Goal: Information Seeking & Learning: Learn about a topic

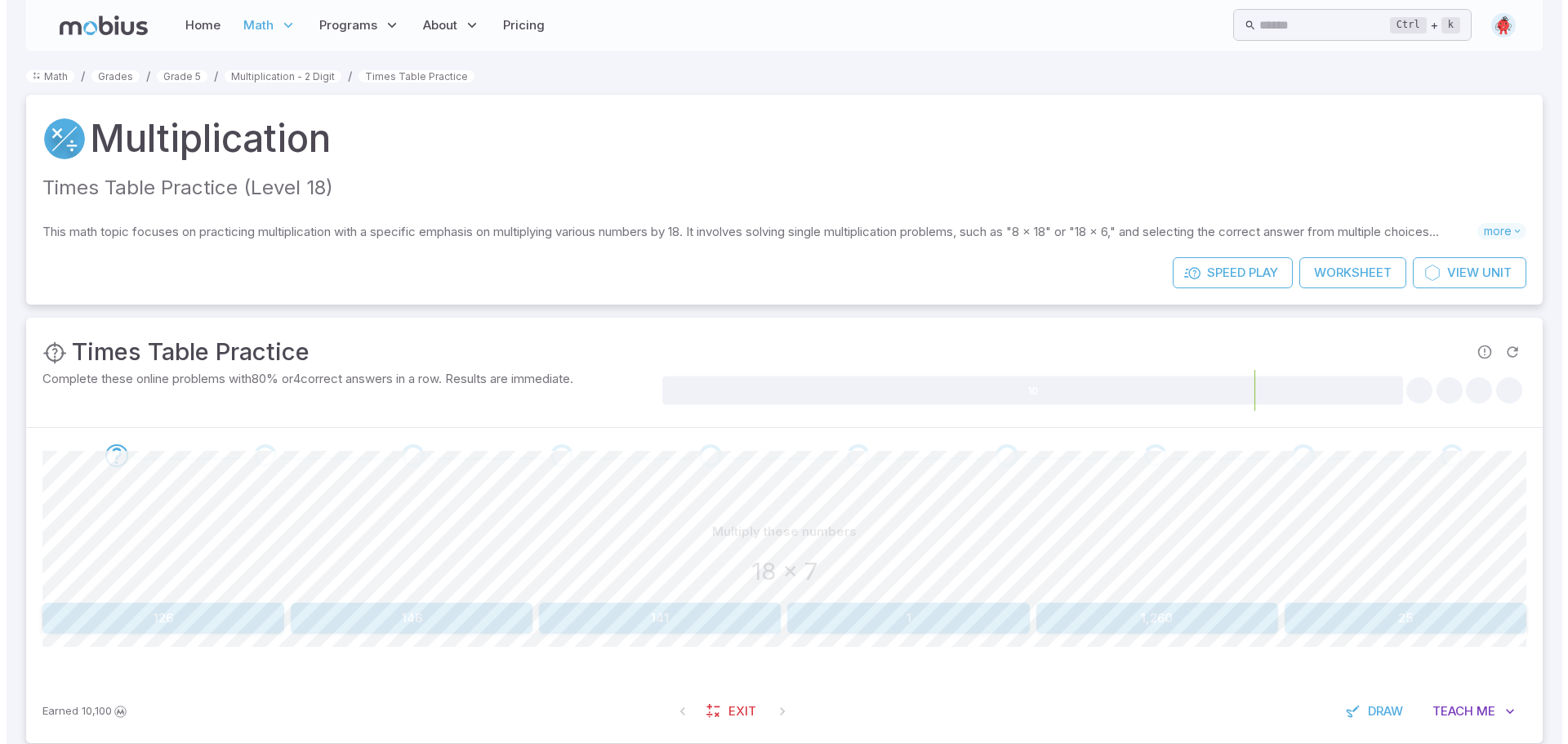
scroll to position [28, 0]
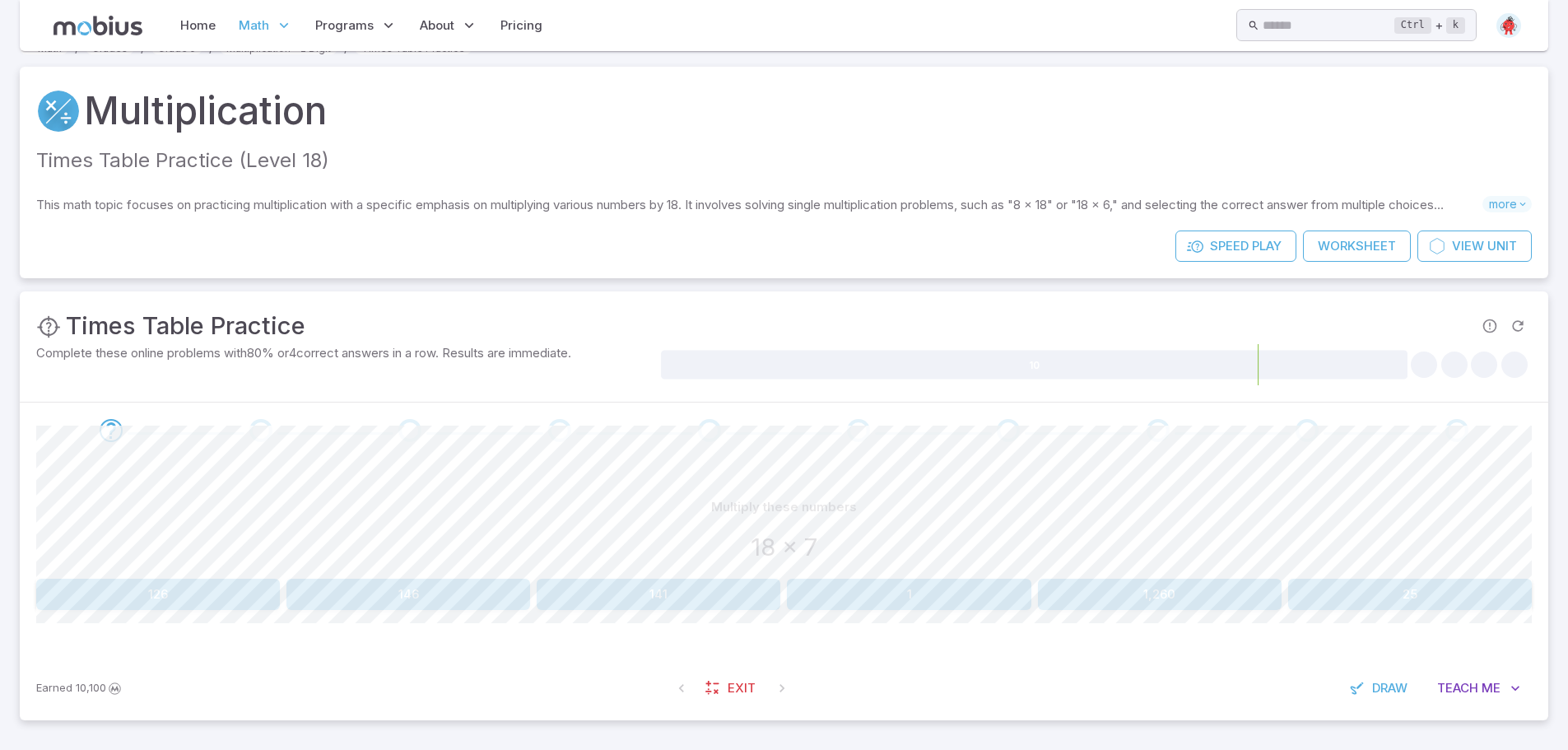
click at [201, 593] on button "126" at bounding box center [158, 594] width 244 height 32
click at [97, 428] on span at bounding box center [111, 429] width 136 height 23
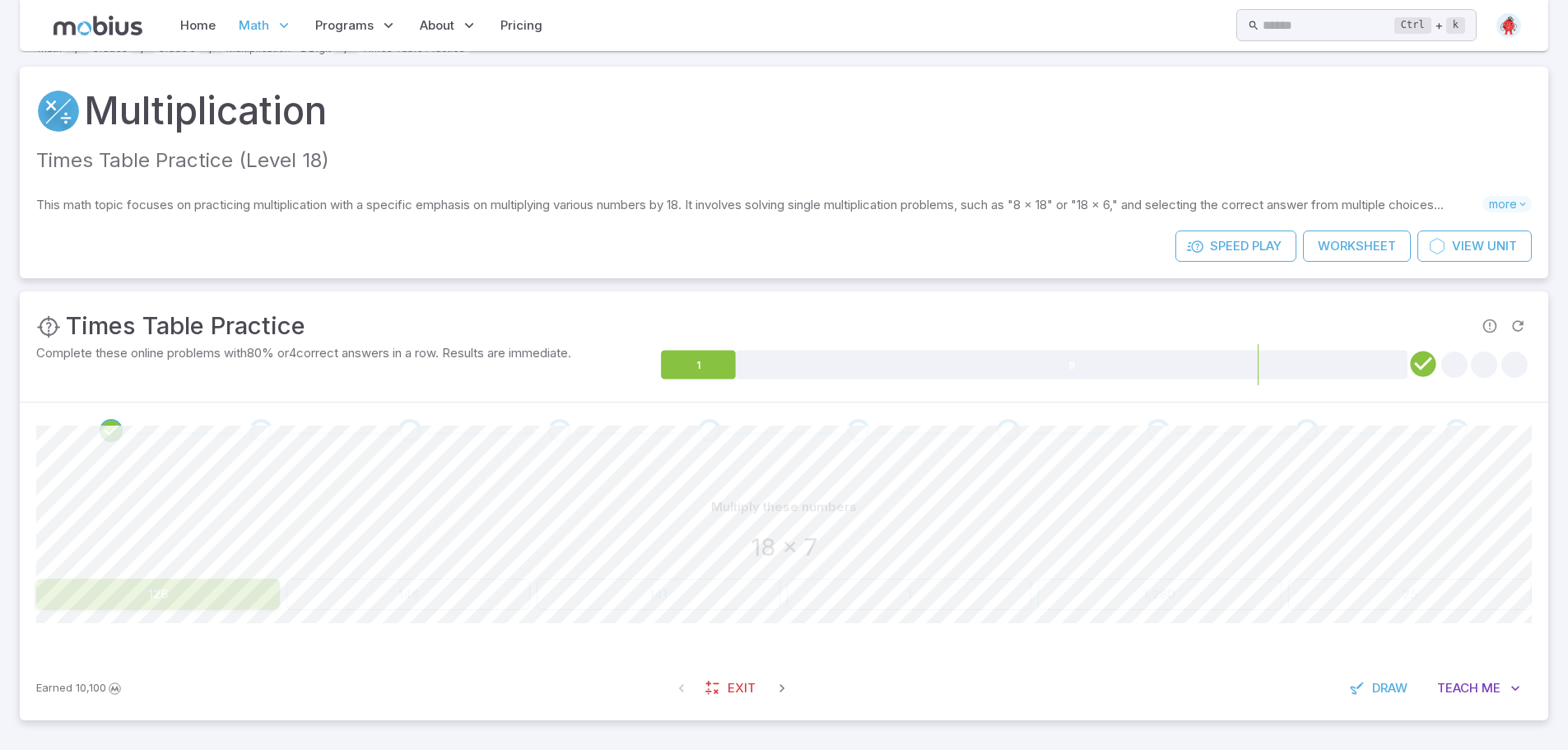
click at [226, 604] on button "126" at bounding box center [158, 594] width 244 height 32
drag, startPoint x: 436, startPoint y: 608, endPoint x: 432, endPoint y: 621, distance: 13.6
click at [432, 623] on div "Multiply these numbers 18 x 7 126 146 141 1 1,260 25 Canvas actions 100 % Exit …" at bounding box center [784, 558] width 1495 height 197
click at [455, 582] on div "126 146 141 1 1,260 25" at bounding box center [784, 594] width 1495 height 32
click at [545, 587] on div "126 146 141 1 1,260 25" at bounding box center [784, 594] width 1495 height 32
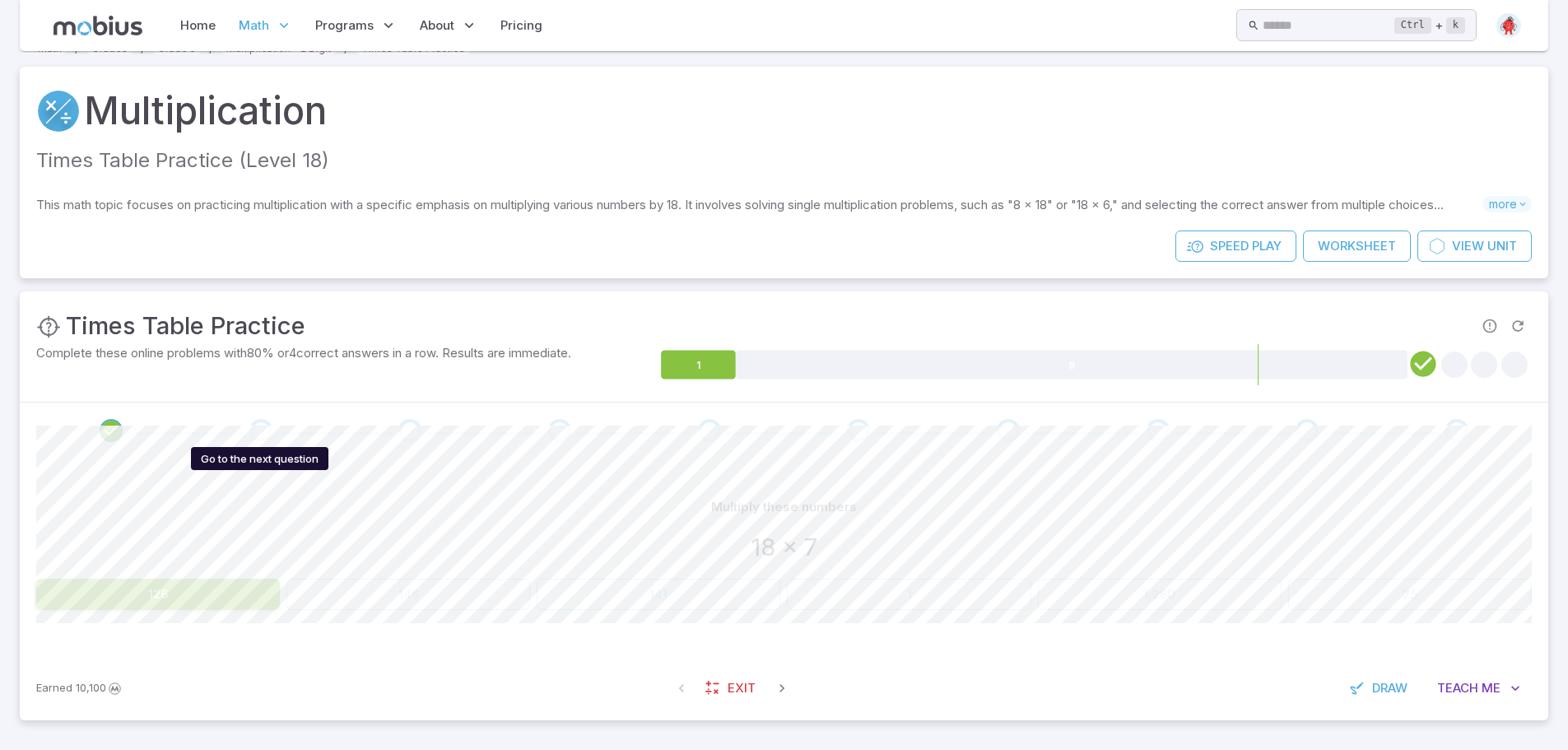
click at [265, 434] on div "Go to the next question" at bounding box center [261, 429] width 23 height 23
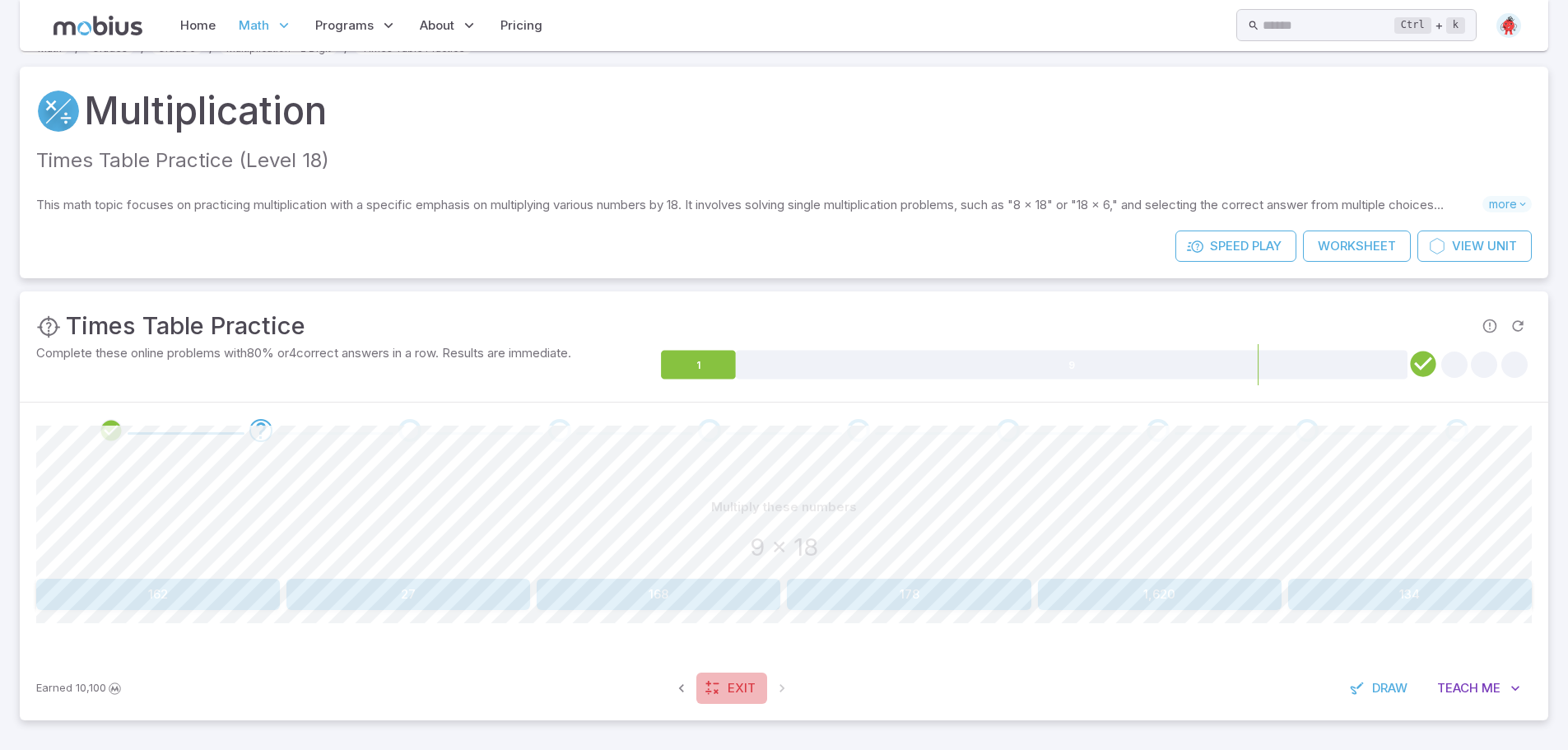
click at [721, 701] on link "Exit" at bounding box center [732, 688] width 71 height 32
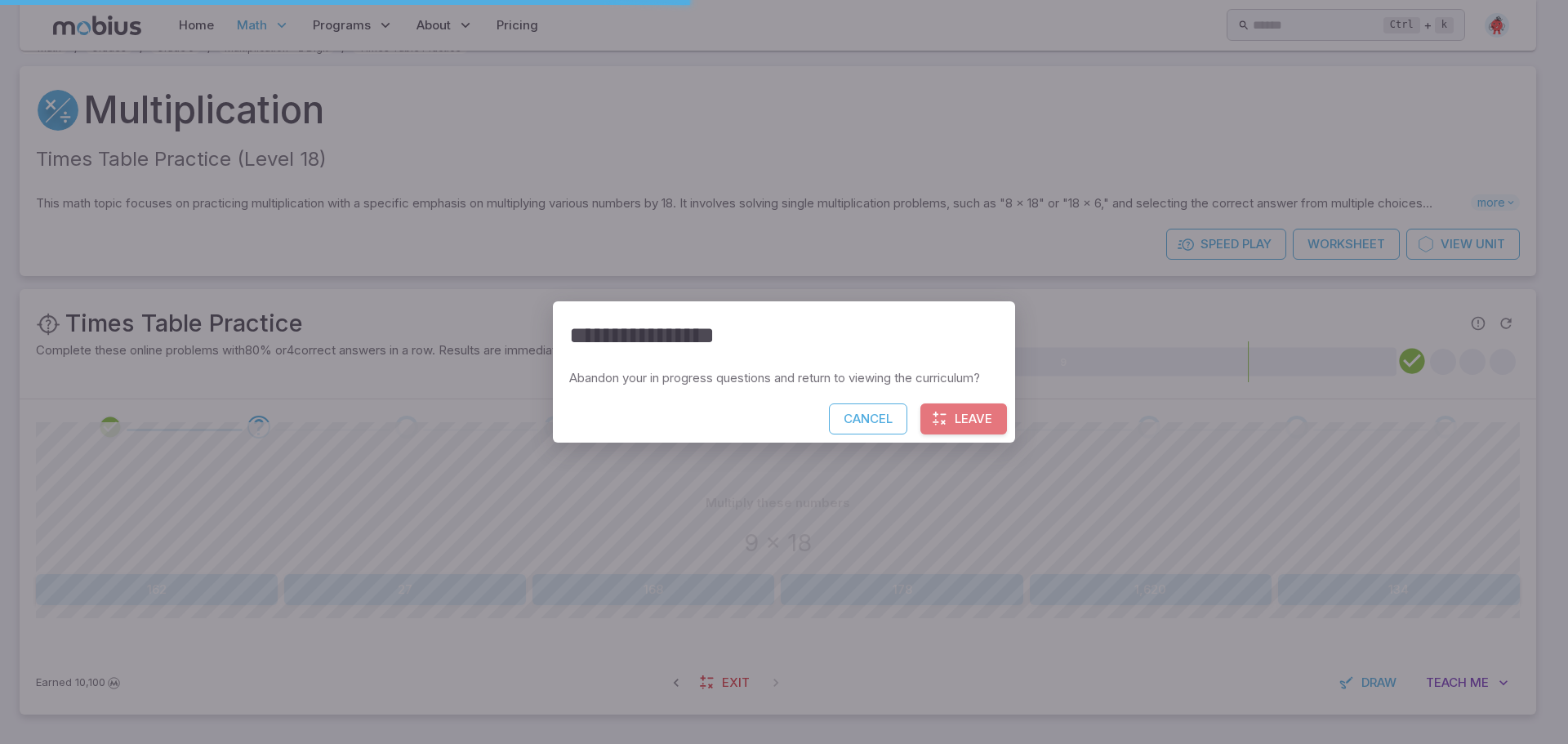
click at [957, 418] on button "Leave" at bounding box center [964, 419] width 86 height 31
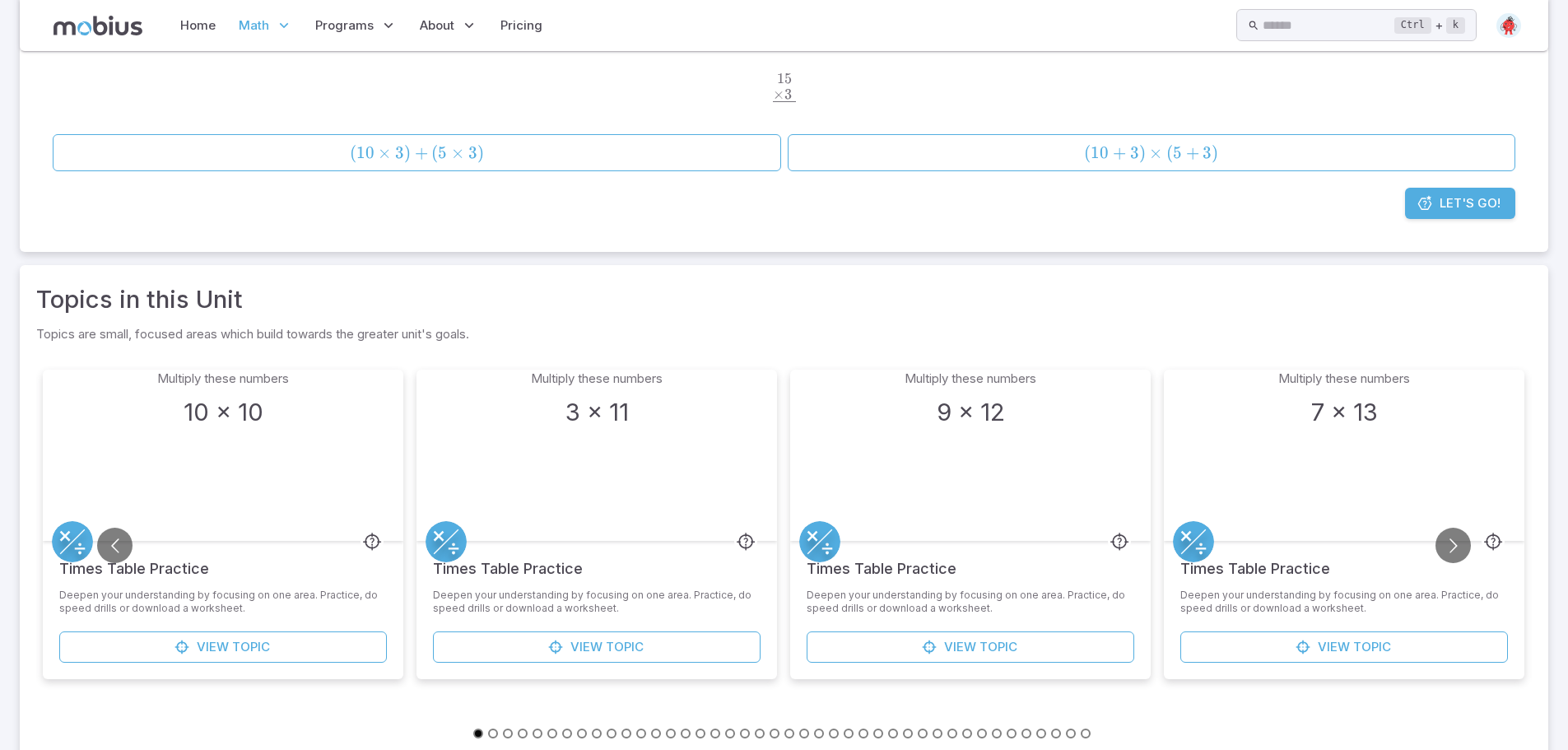
scroll to position [247, 0]
click at [1456, 532] on button "Go to next slide" at bounding box center [1453, 545] width 36 height 36
click at [116, 546] on button "Go to previous slide" at bounding box center [114, 545] width 36 height 36
click at [1445, 538] on button "Go to next slide" at bounding box center [1453, 545] width 36 height 36
click at [1449, 536] on button "Go to next slide" at bounding box center [1453, 545] width 36 height 36
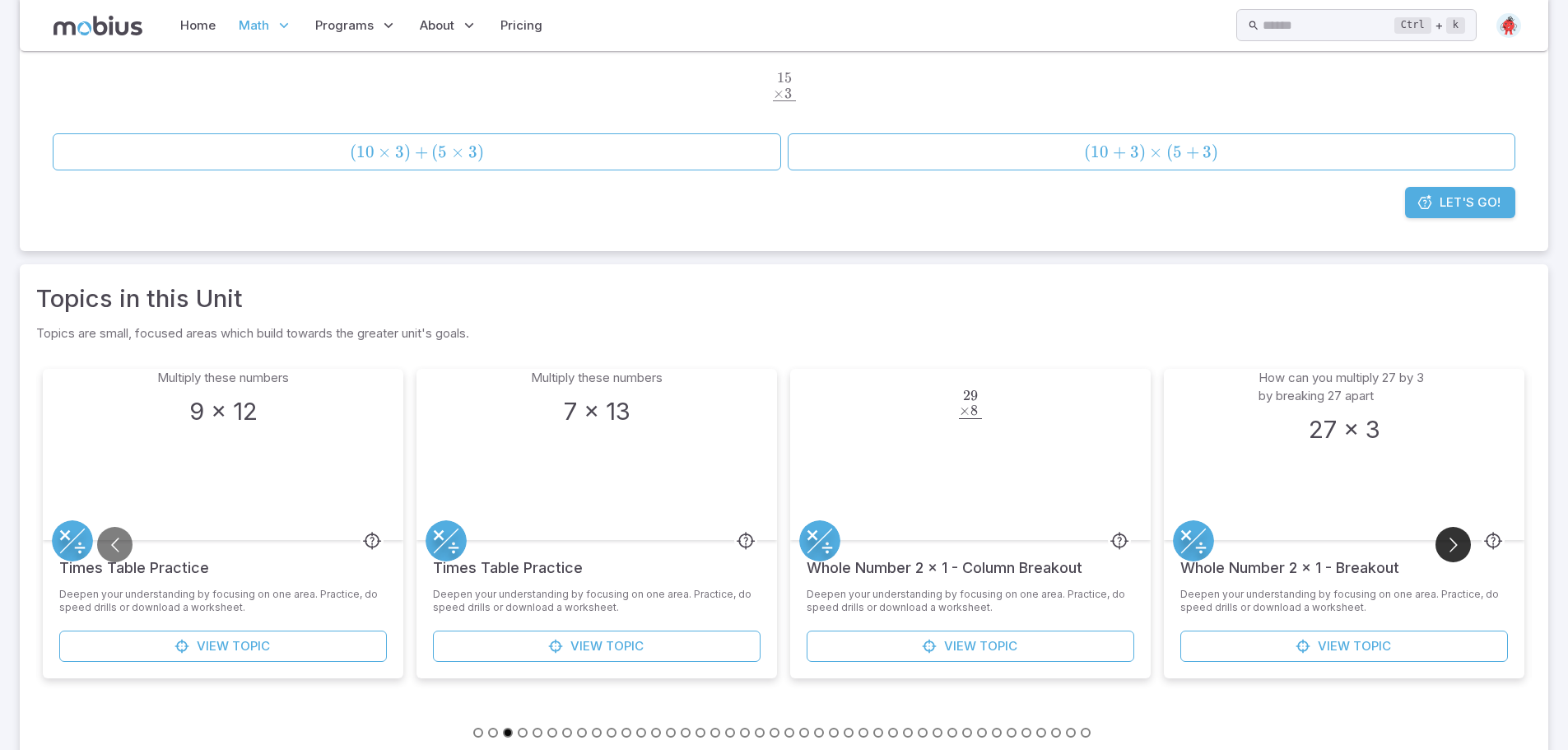
click at [1449, 536] on button "Go to next slide" at bounding box center [1453, 545] width 36 height 36
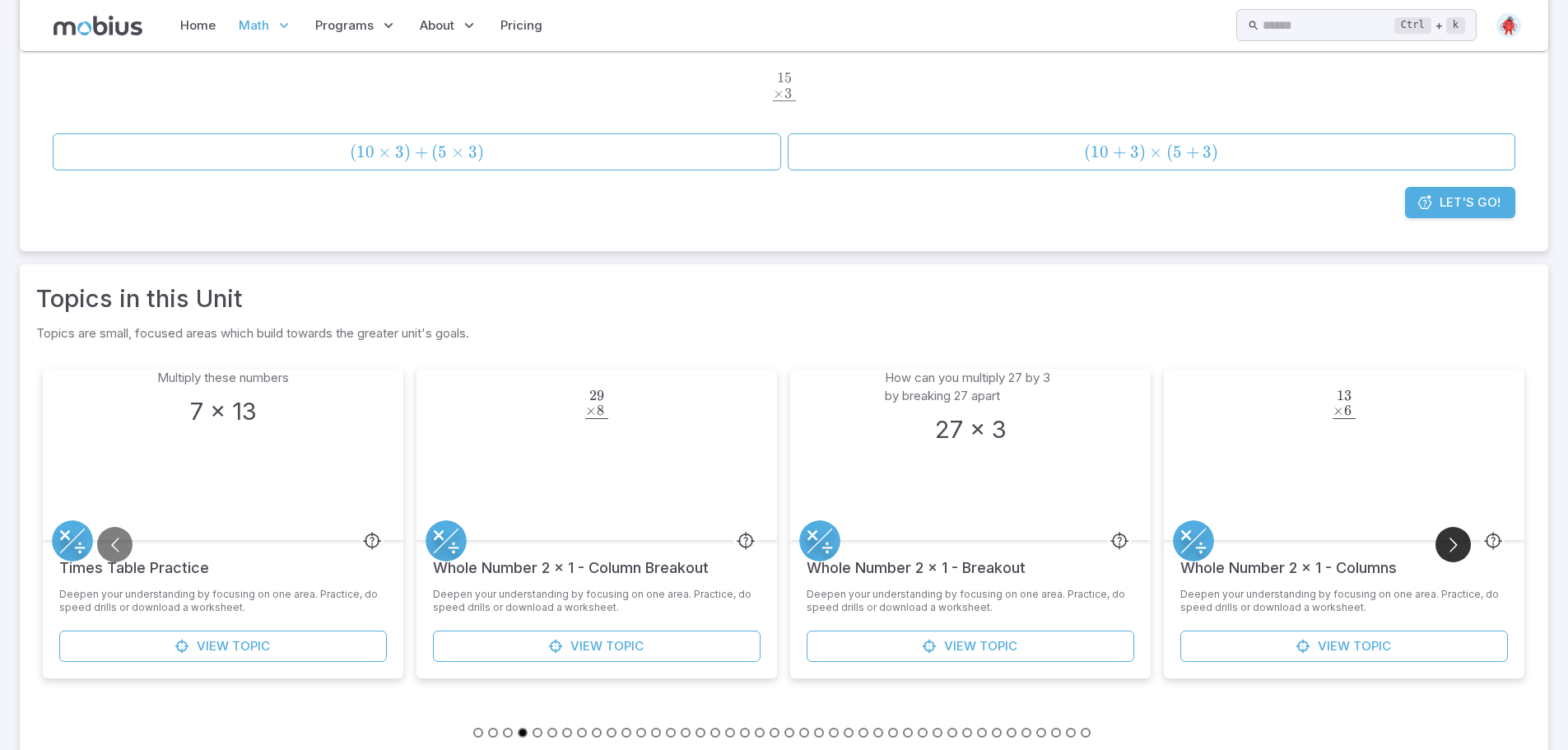
click at [1449, 536] on button "Go to next slide" at bounding box center [1453, 545] width 36 height 36
click at [1447, 537] on button "Go to next slide" at bounding box center [1453, 545] width 36 height 36
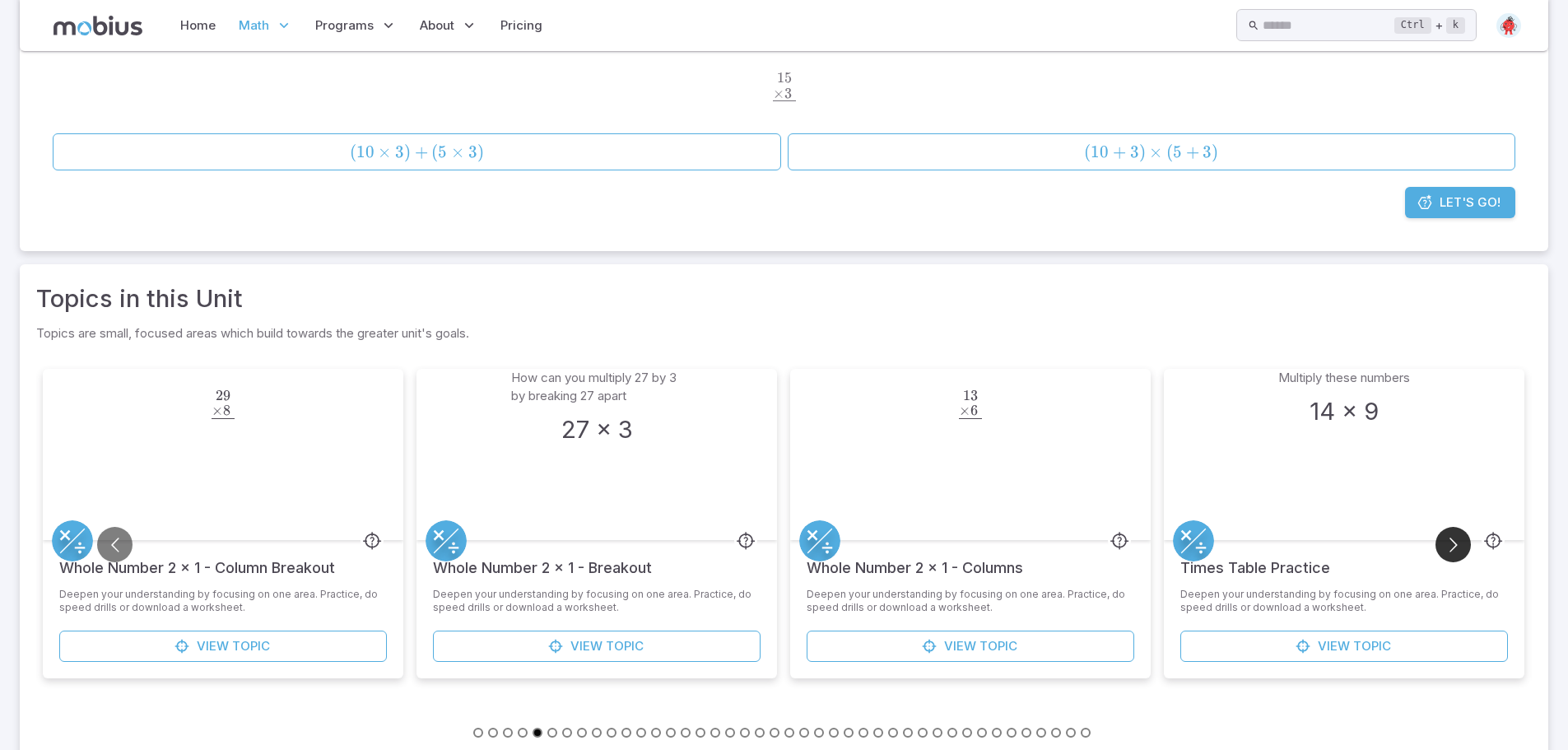
click at [1447, 537] on button "Go to next slide" at bounding box center [1453, 545] width 36 height 36
click at [1444, 537] on button "Go to next slide" at bounding box center [1453, 545] width 36 height 36
click at [1442, 537] on button "Go to next slide" at bounding box center [1453, 545] width 36 height 36
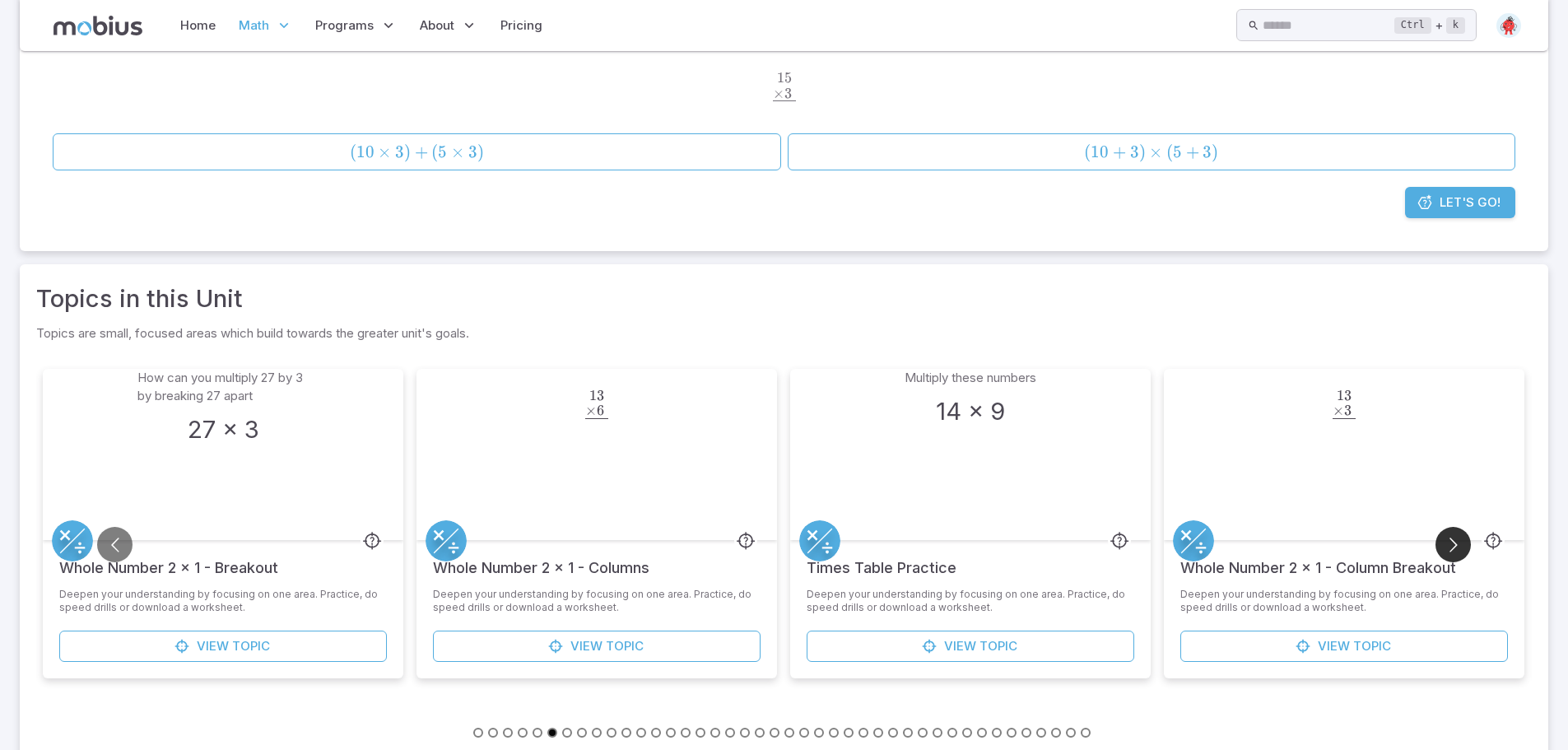
click at [1440, 537] on button "Go to next slide" at bounding box center [1453, 545] width 36 height 36
click at [1440, 535] on button "Go to next slide" at bounding box center [1453, 545] width 36 height 36
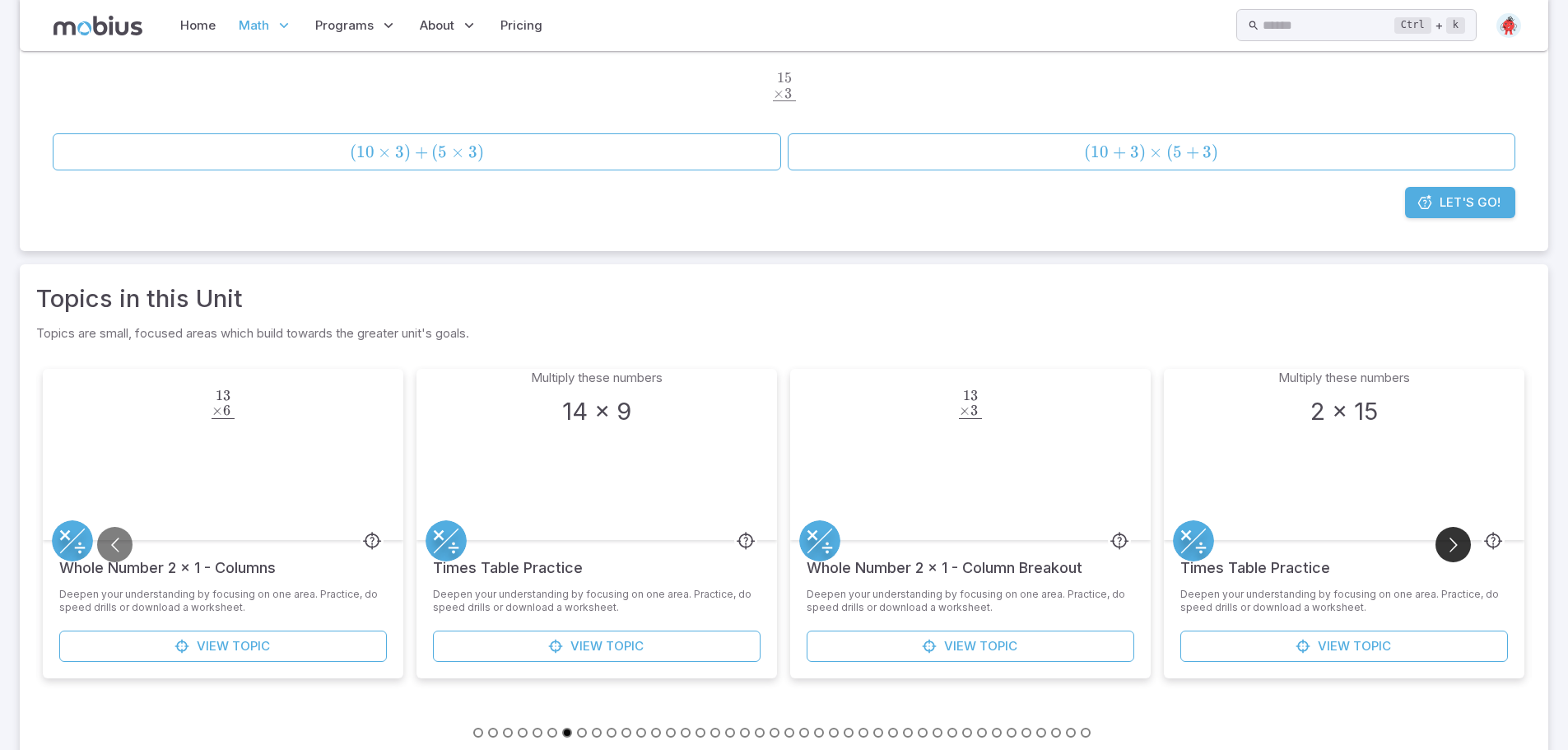
click at [1439, 533] on button "Go to next slide" at bounding box center [1453, 545] width 36 height 36
click at [1437, 530] on div "Find the right equation to represent this problem: How many apples were eaten i…" at bounding box center [784, 552] width 1495 height 379
click at [1435, 527] on div "Multiply these numbers 2 x 15" at bounding box center [1343, 454] width 360 height 171
drag, startPoint x: 1435, startPoint y: 527, endPoint x: 1434, endPoint y: 544, distance: 17.0
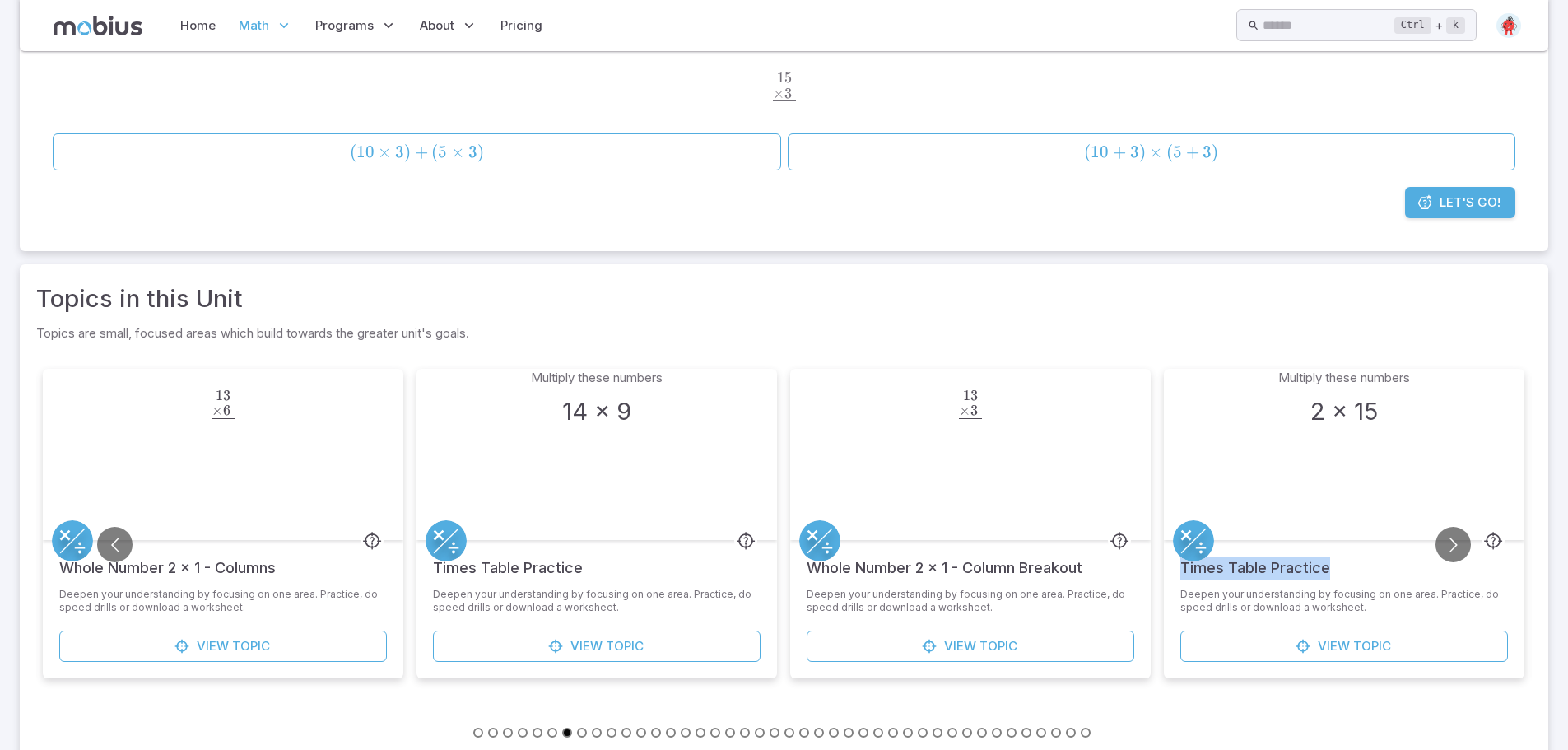
click at [1434, 544] on div "Multiply these numbers 2 x 15 Times Table Practice Deepen your understanding by…" at bounding box center [1343, 524] width 360 height 310
click at [1432, 541] on div "Times Table Practice" at bounding box center [1343, 563] width 360 height 47
click at [1435, 542] on div "Times Table Practice" at bounding box center [1343, 563] width 360 height 47
click at [1441, 543] on button "Go to next slide" at bounding box center [1453, 545] width 36 height 36
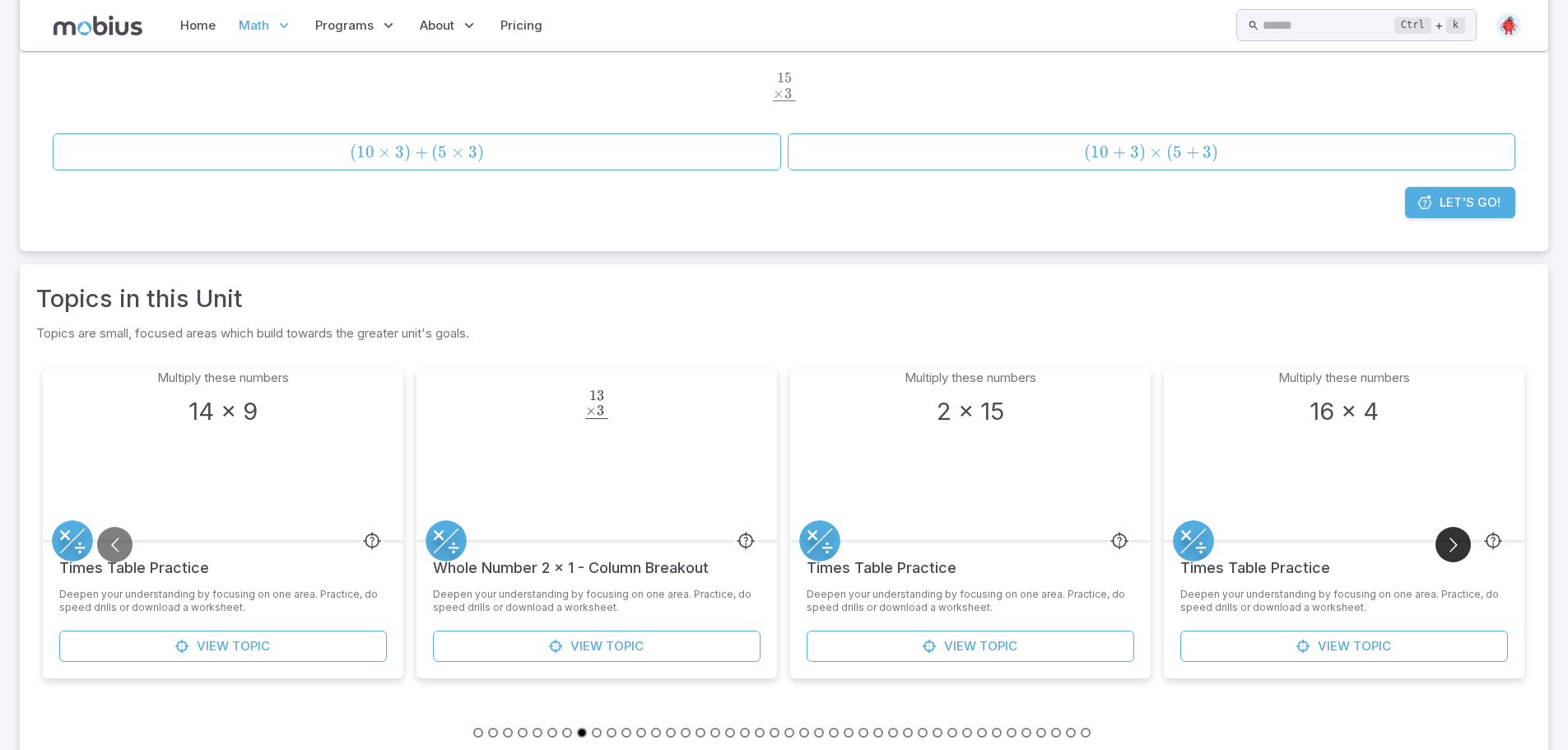
click at [1444, 544] on button "Go to next slide" at bounding box center [1453, 545] width 36 height 36
click at [1448, 544] on button "Go to next slide" at bounding box center [1453, 545] width 36 height 36
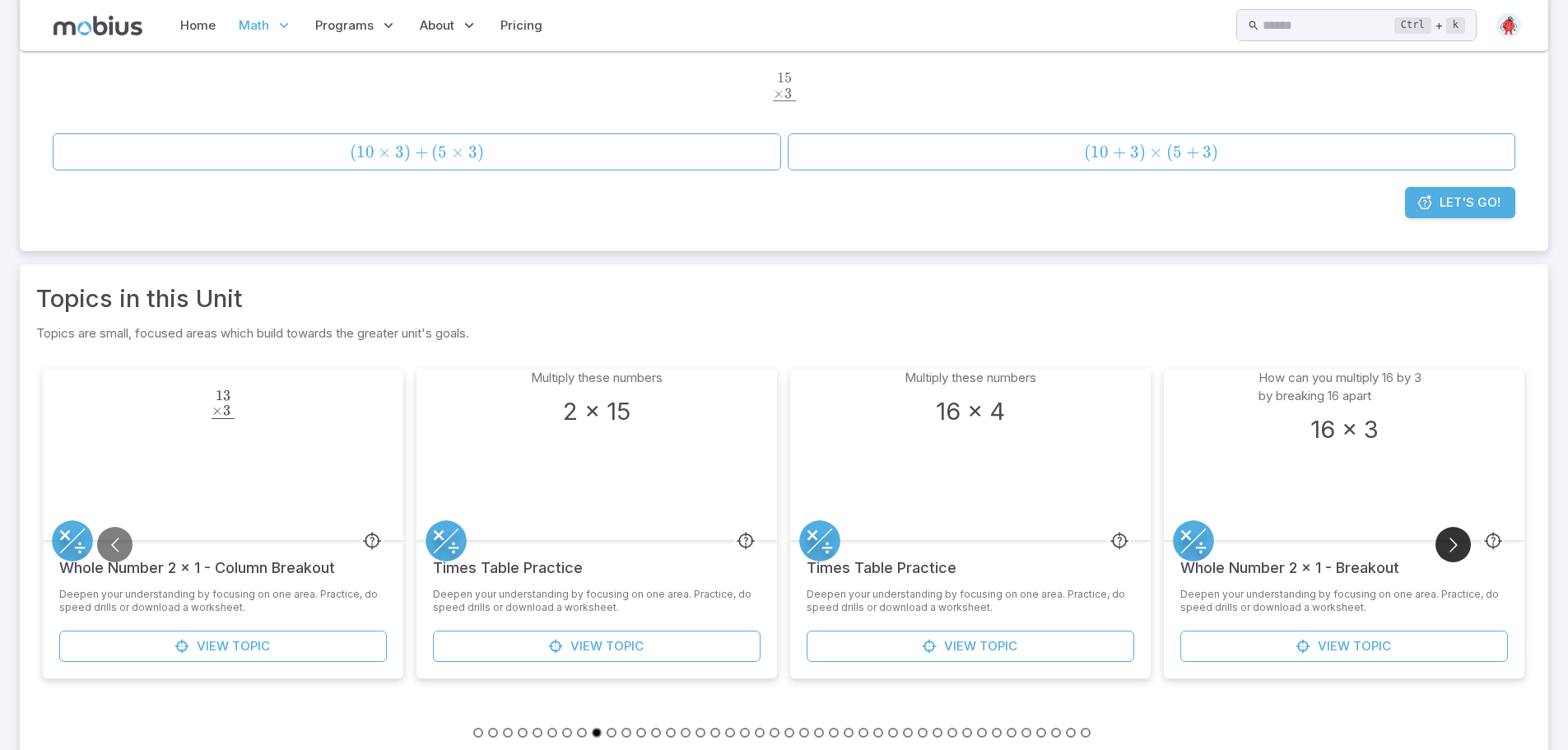
click at [1455, 544] on button "Go to next slide" at bounding box center [1453, 545] width 36 height 36
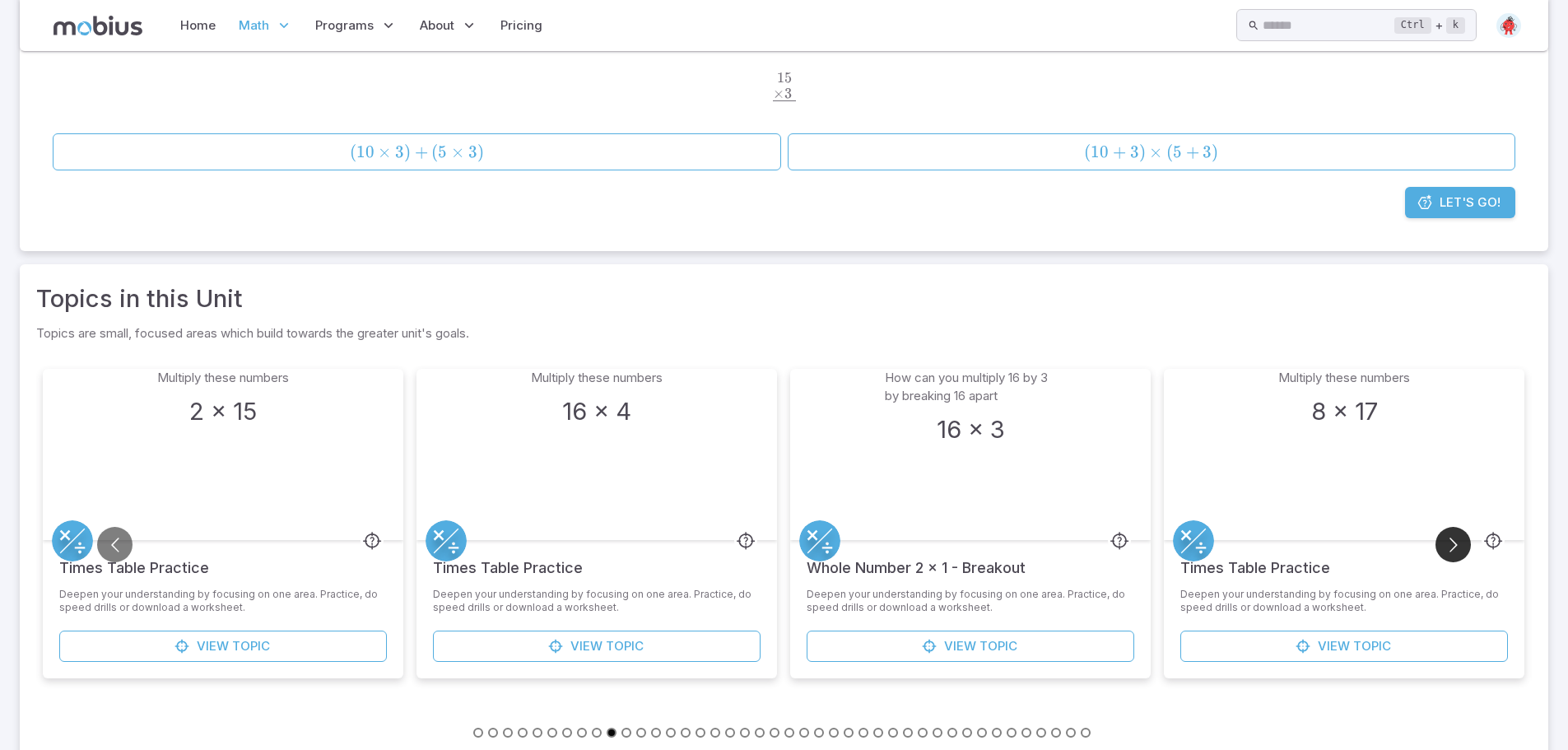
click at [1455, 544] on button "Go to next slide" at bounding box center [1453, 545] width 36 height 36
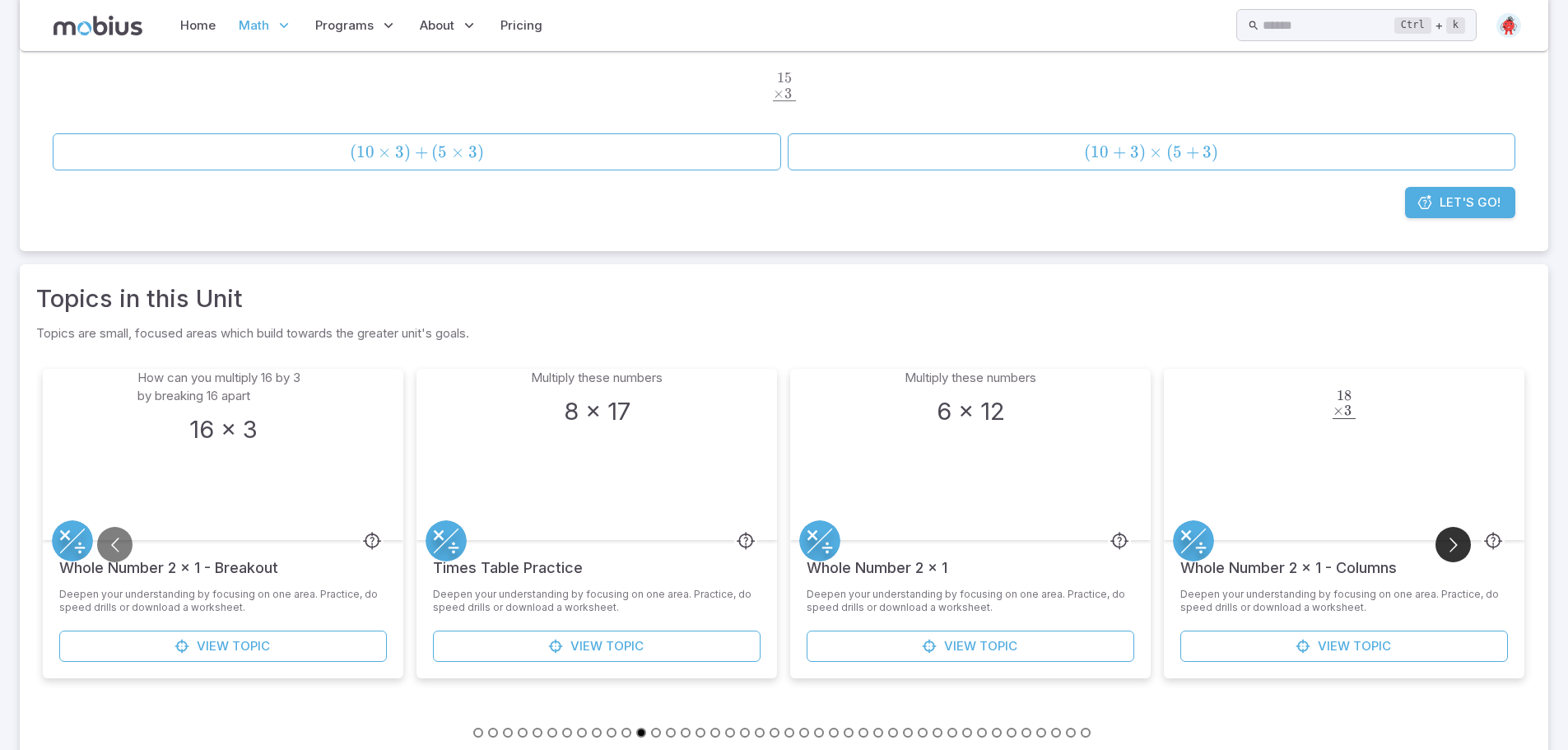
click at [1456, 544] on button "Go to next slide" at bounding box center [1453, 545] width 36 height 36
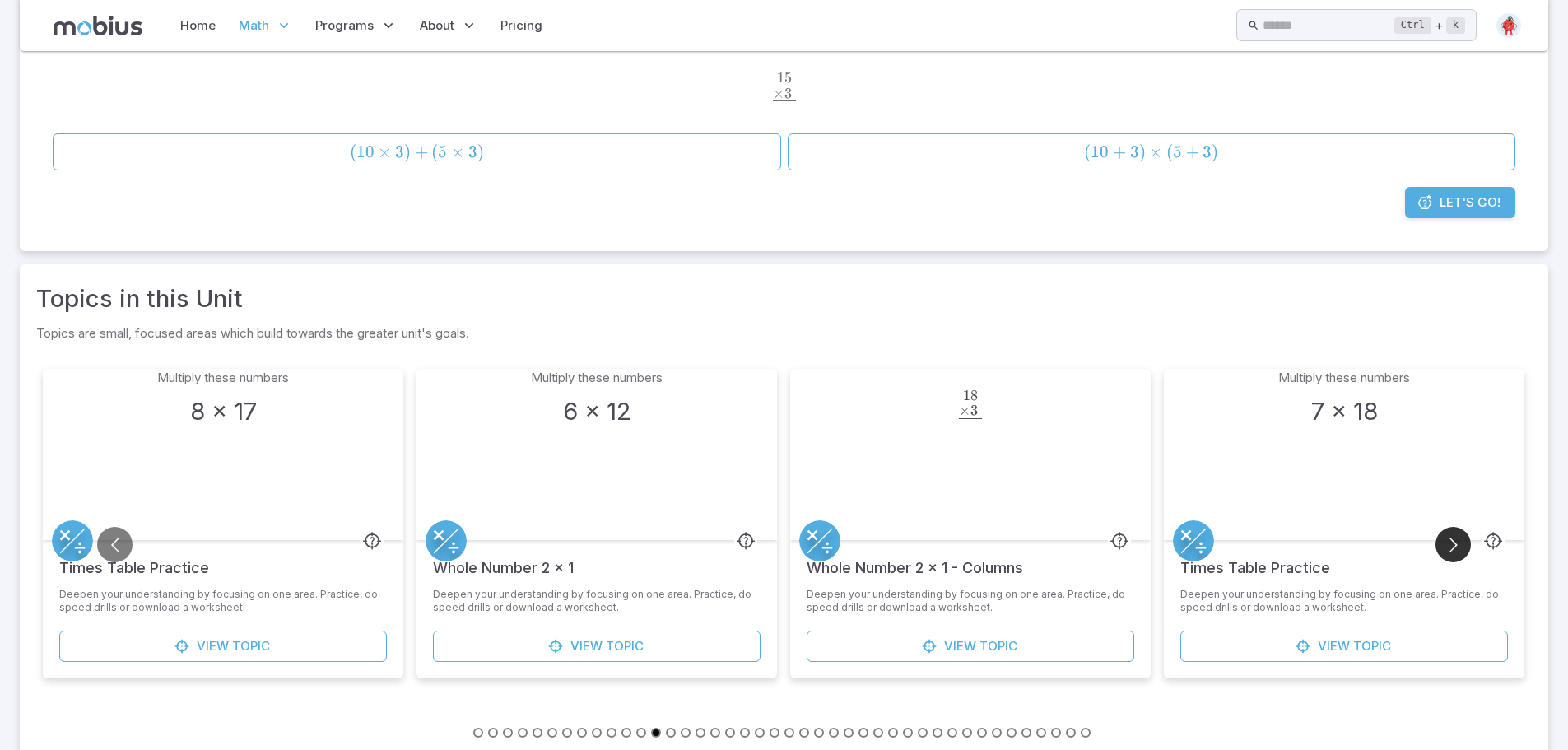
click at [1456, 544] on button "Go to next slide" at bounding box center [1453, 545] width 36 height 36
click at [1457, 544] on button "Go to next slide" at bounding box center [1453, 545] width 36 height 36
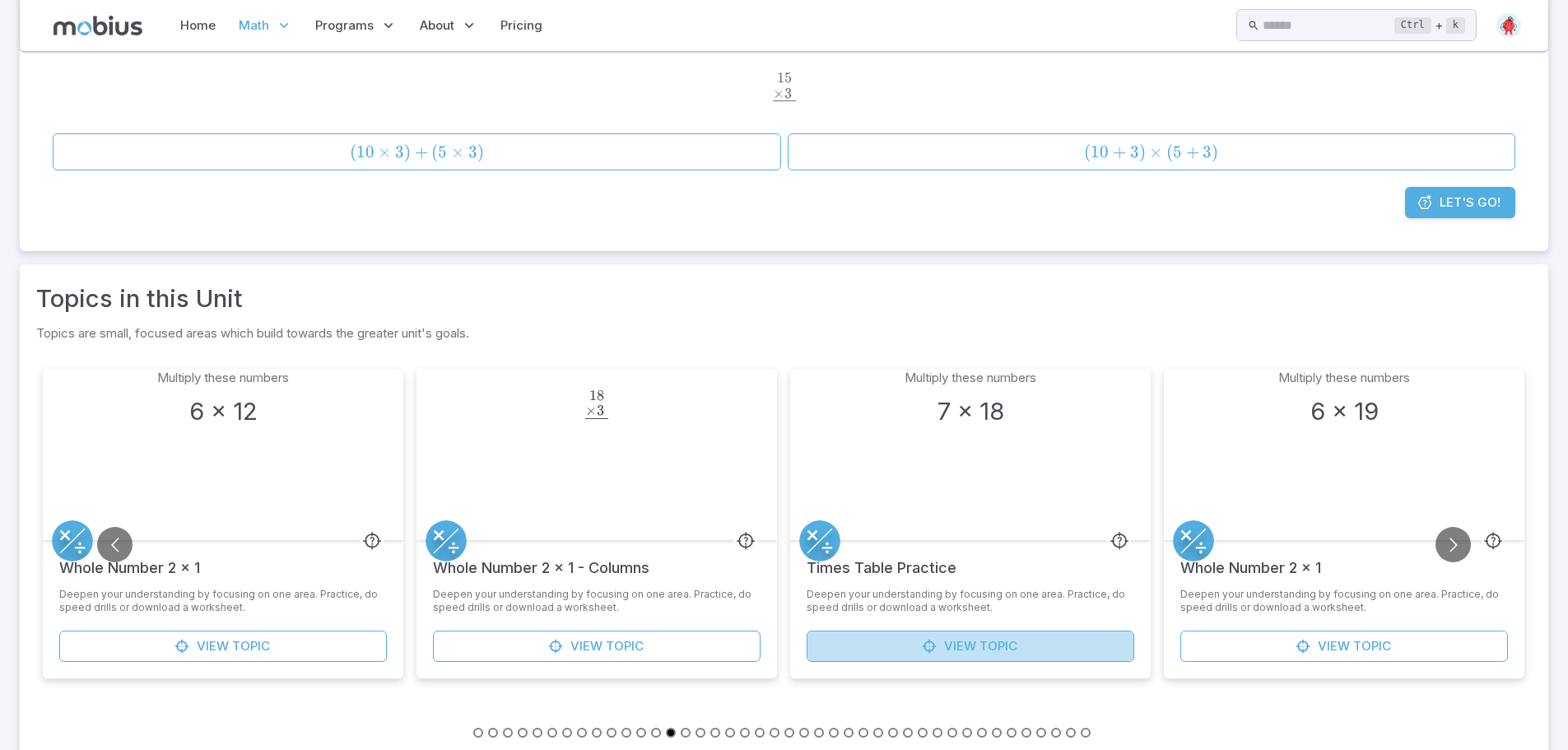
click at [1057, 643] on link "View Topic" at bounding box center [970, 646] width 328 height 32
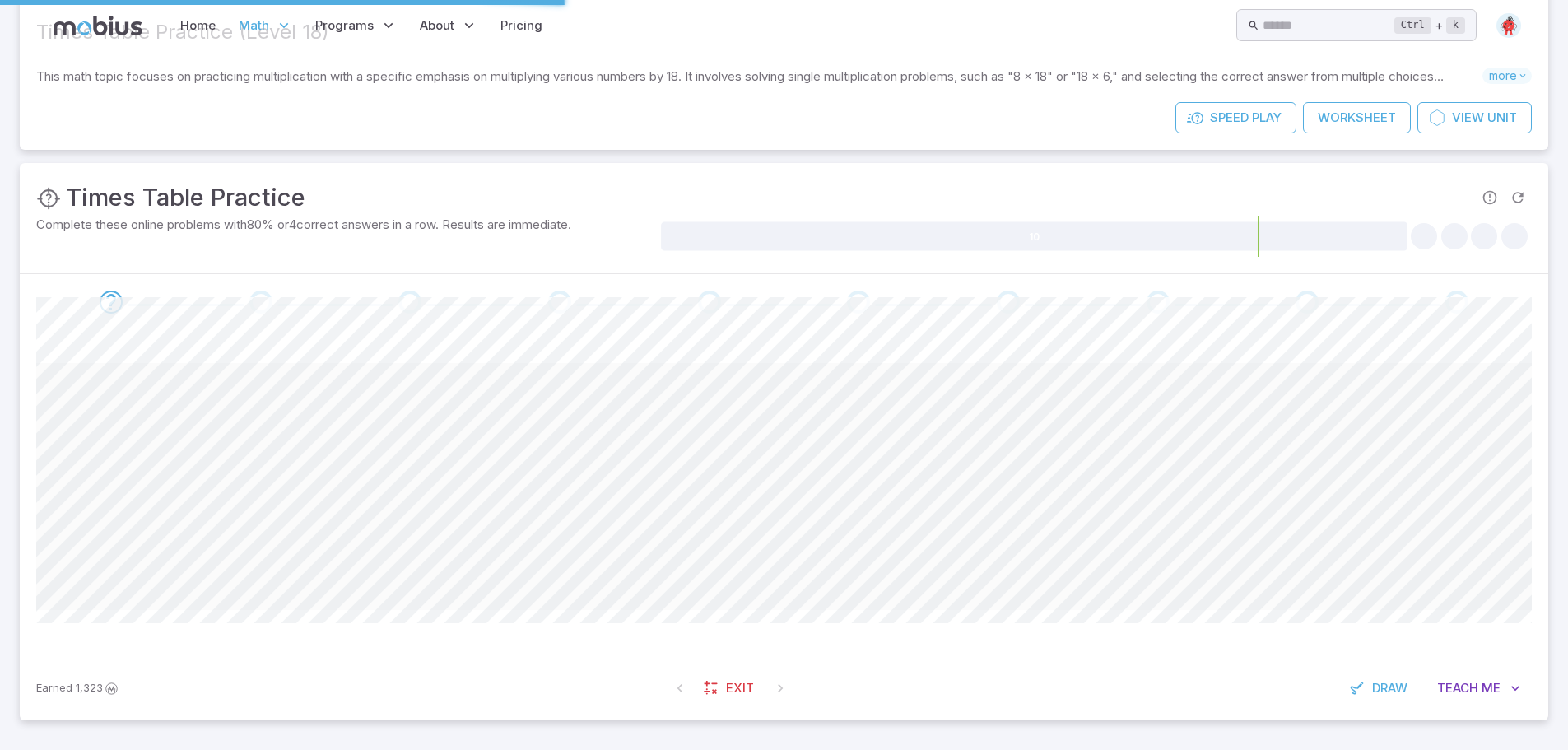
scroll to position [0, 0]
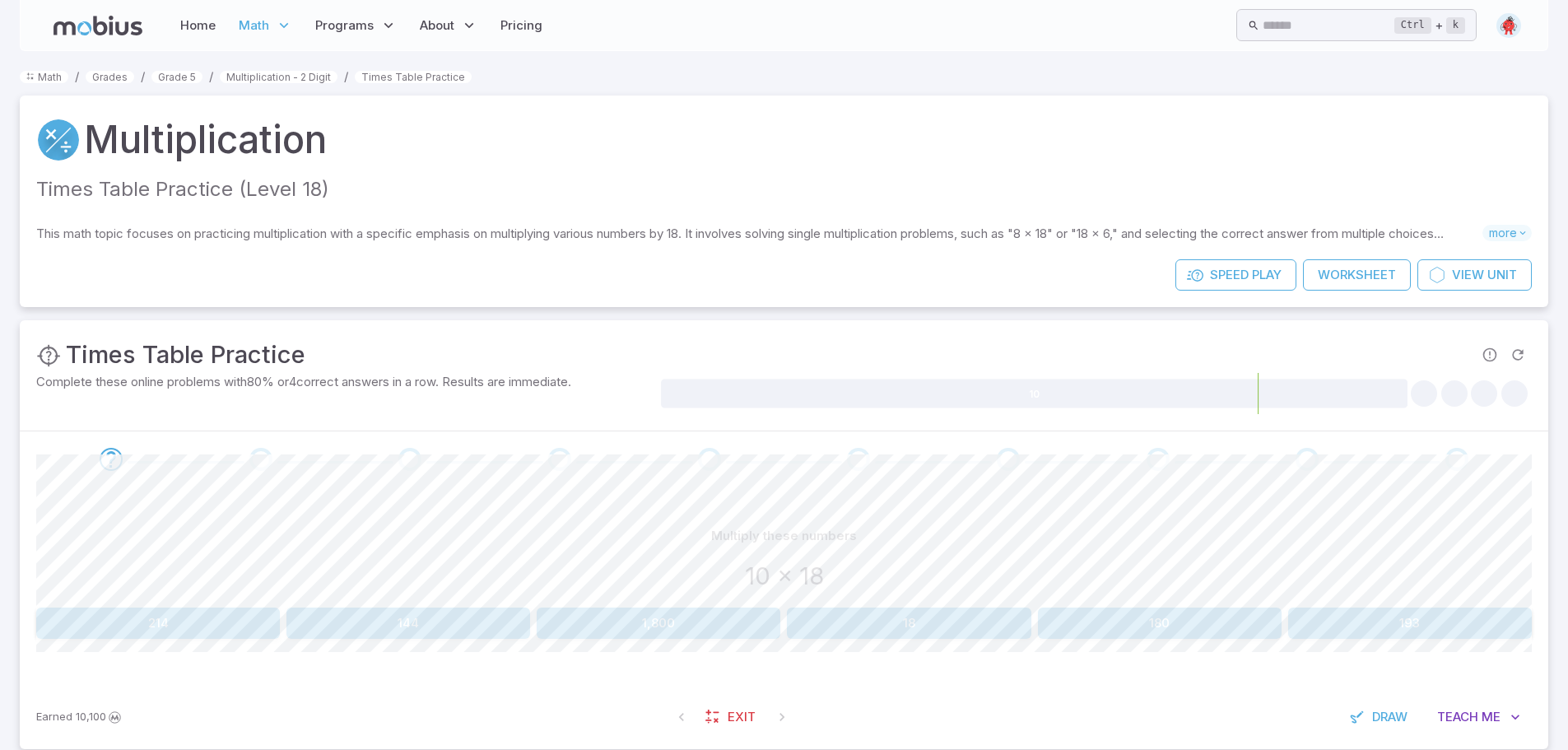
click at [1191, 629] on button "180" at bounding box center [1159, 623] width 244 height 32
click at [205, 623] on button "54" at bounding box center [158, 623] width 244 height 32
